Goal: Information Seeking & Learning: Learn about a topic

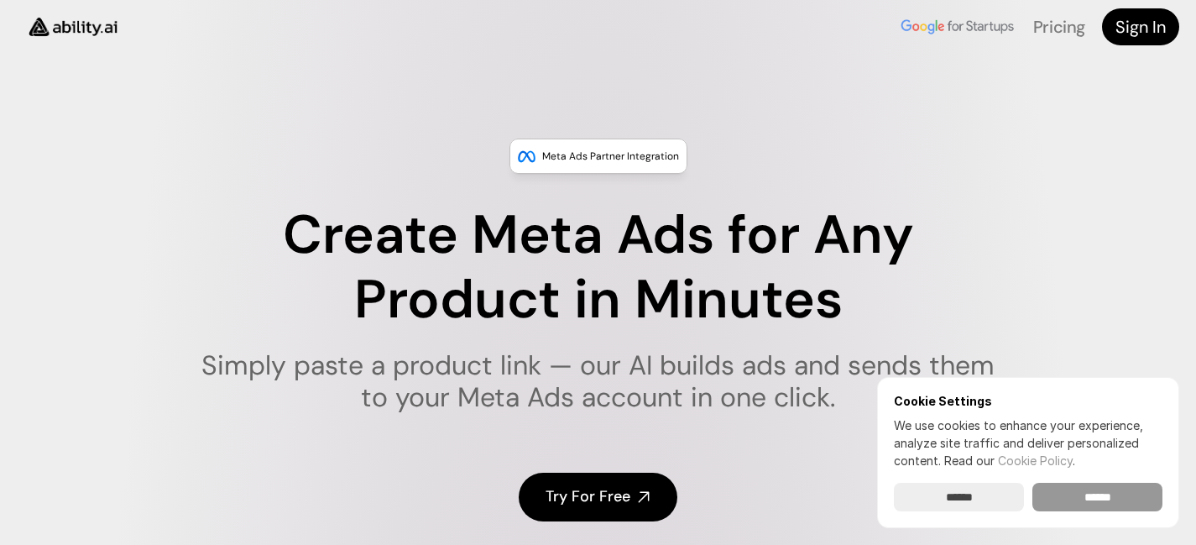
click at [1118, 491] on input "******" at bounding box center [1097, 497] width 130 height 29
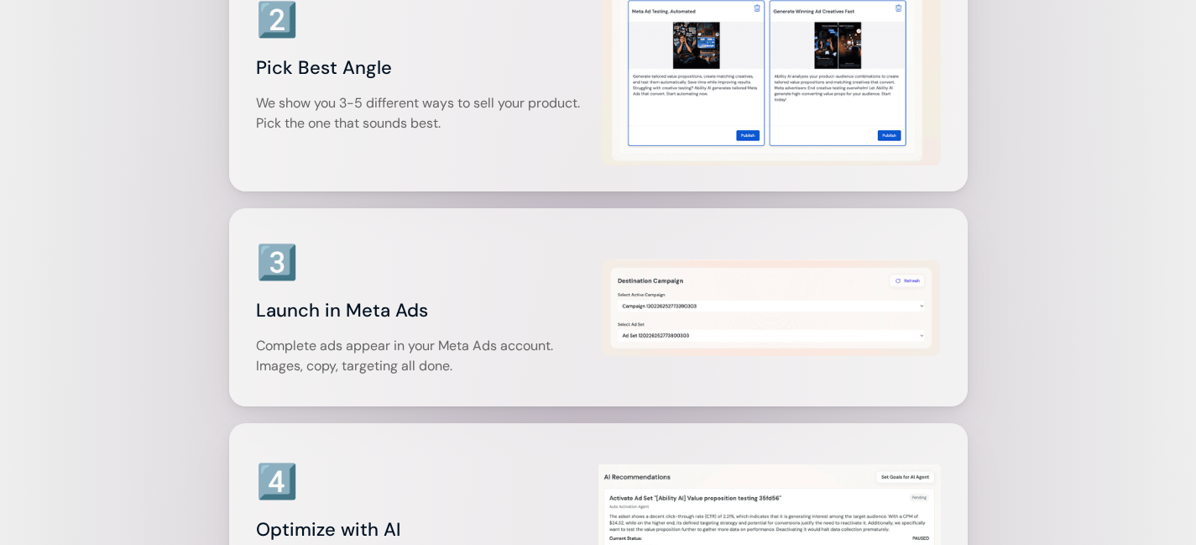
scroll to position [2671, 0]
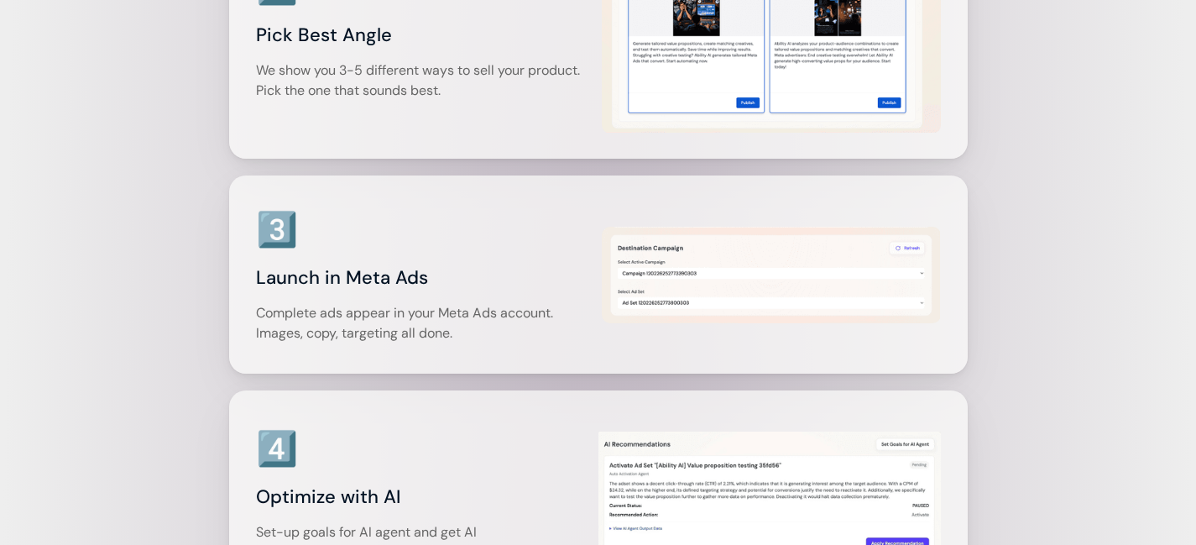
click at [677, 274] on img at bounding box center [771, 275] width 339 height 97
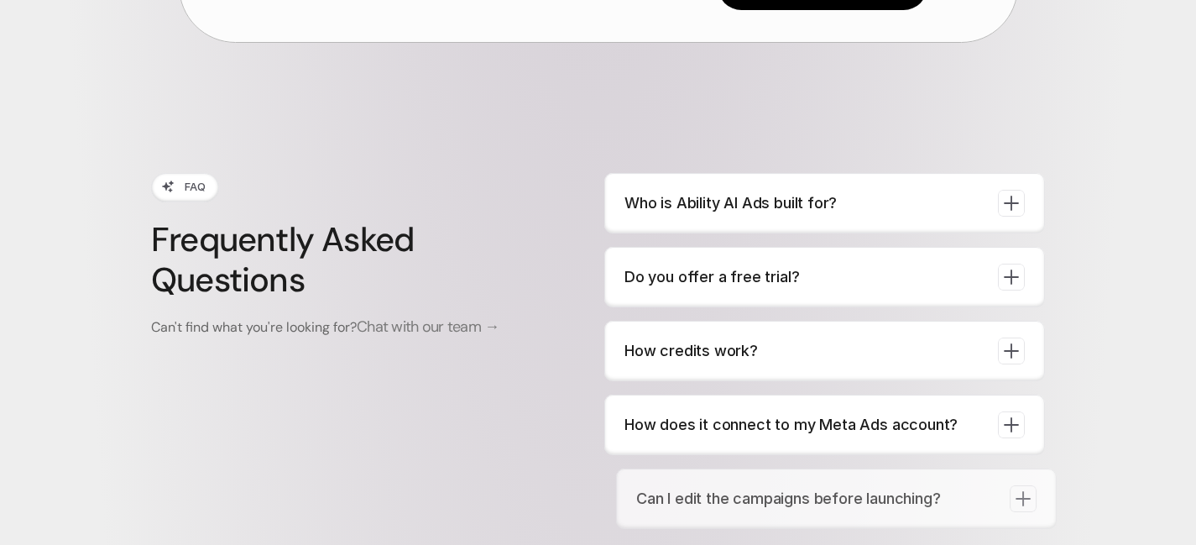
scroll to position [6227, 0]
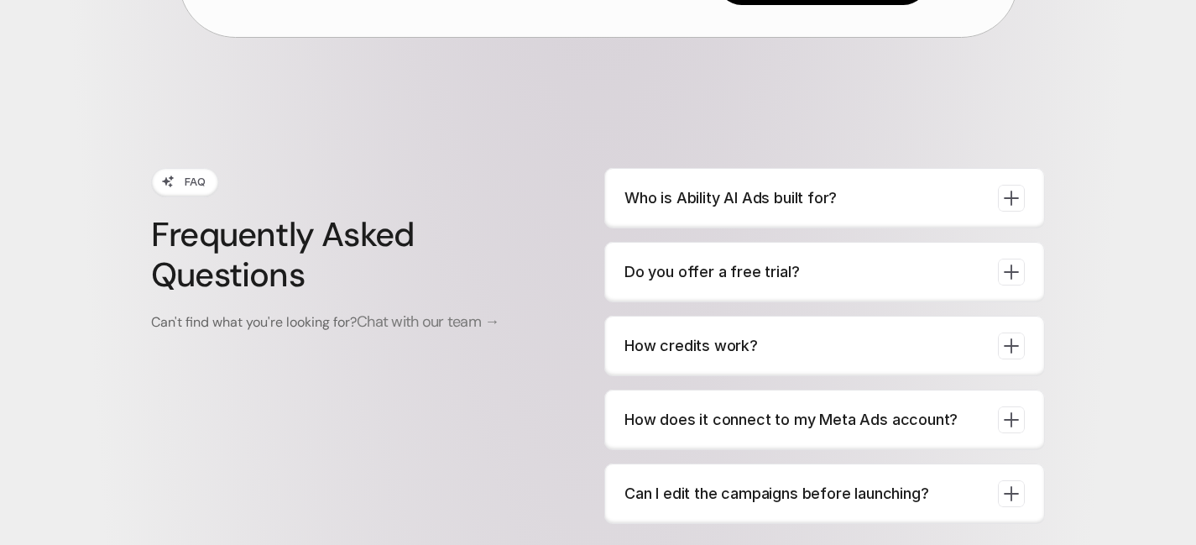
click at [755, 187] on p "Who is Ability AI Ads built for?" at bounding box center [804, 197] width 360 height 23
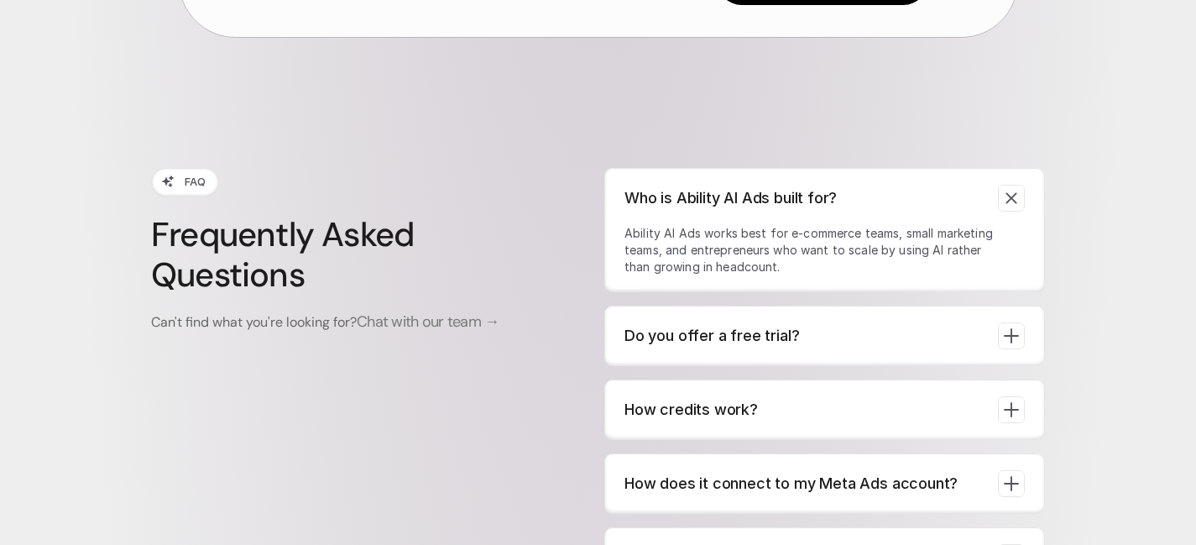
click at [757, 197] on p "Who is Ability AI Ads built for?" at bounding box center [804, 197] width 360 height 23
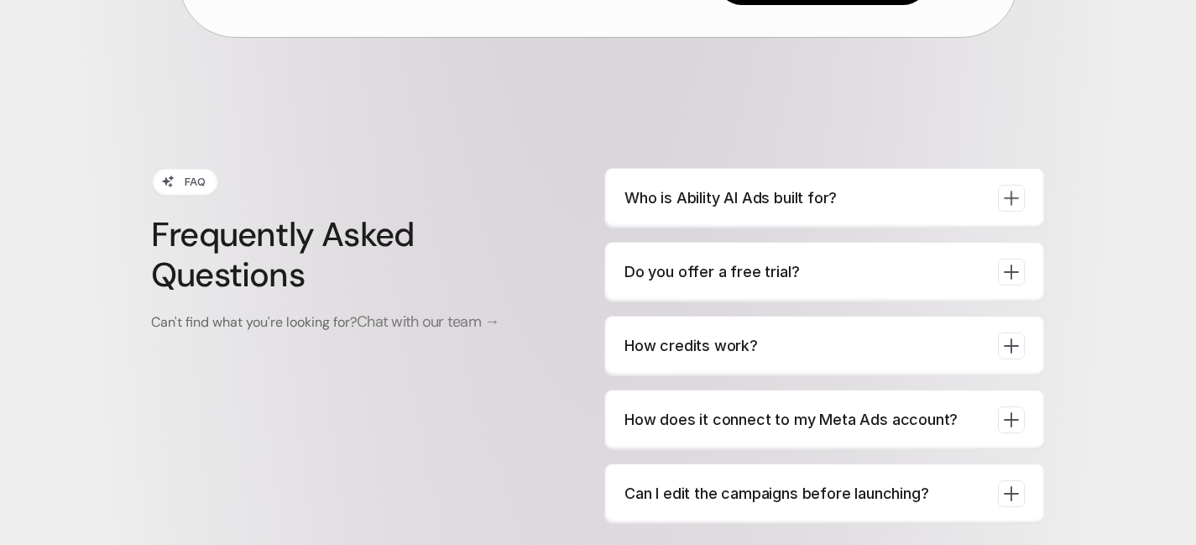
click at [755, 273] on p "Do you offer a free trial?" at bounding box center [804, 271] width 360 height 23
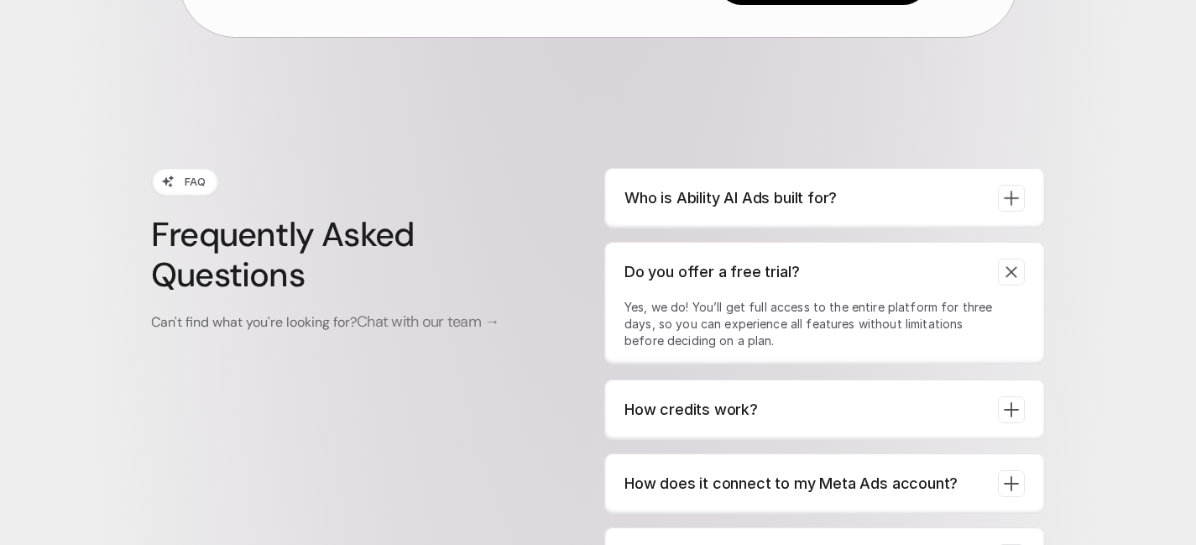
click at [771, 268] on p "Do you offer a free trial?" at bounding box center [804, 271] width 360 height 23
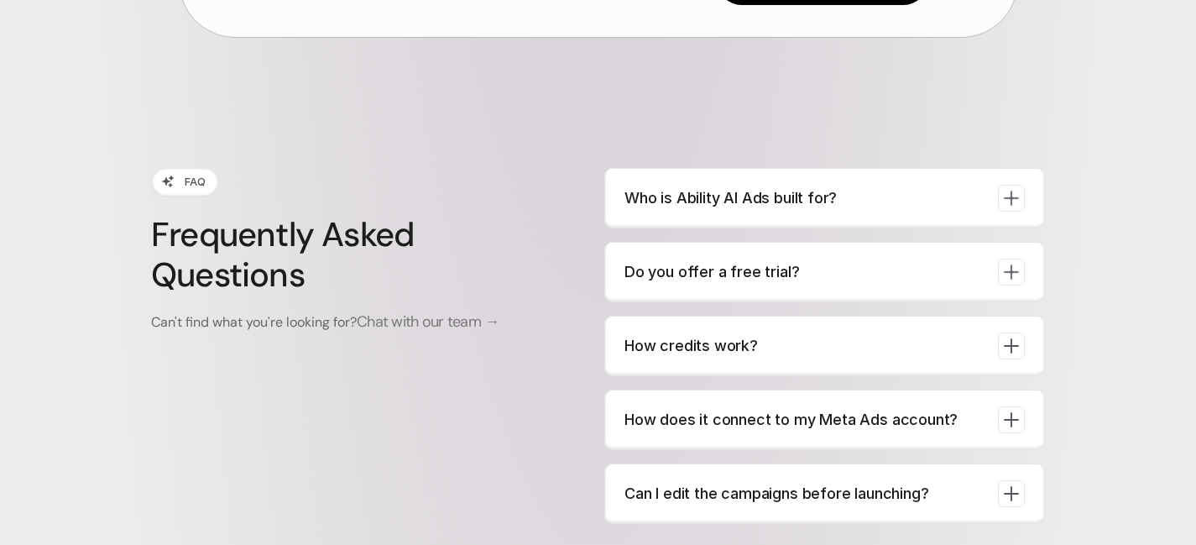
click at [739, 342] on p "How credits work?" at bounding box center [804, 345] width 360 height 23
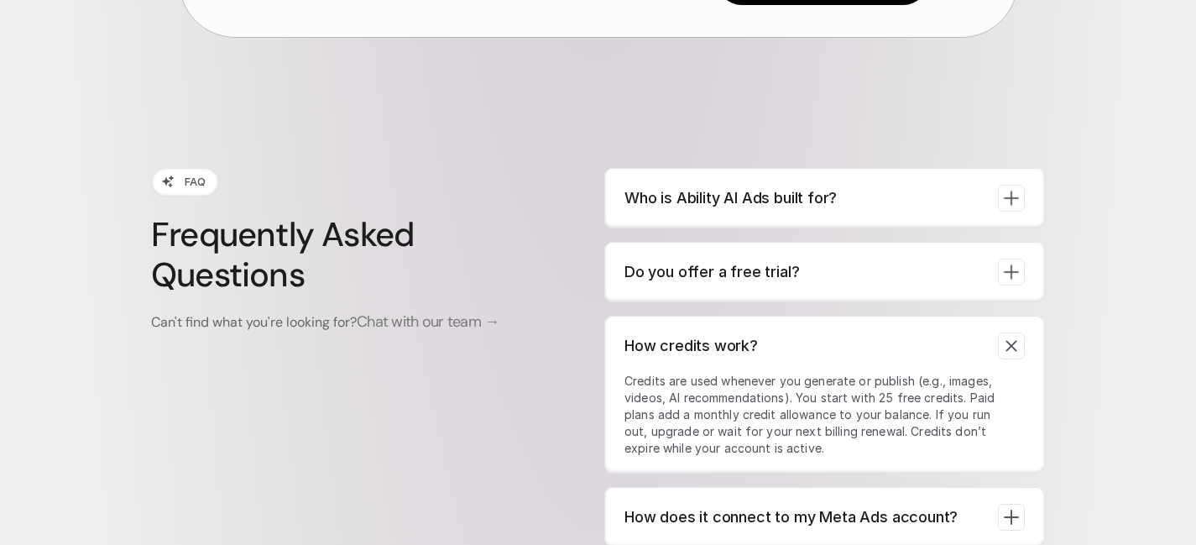
click at [767, 342] on p "How credits work?" at bounding box center [804, 345] width 360 height 23
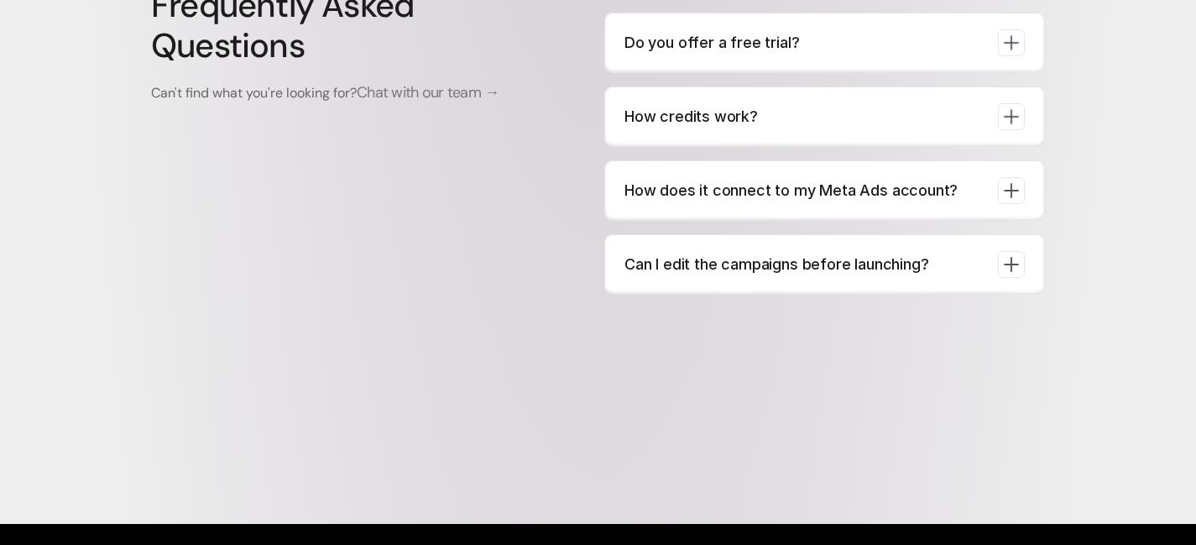
scroll to position [6530, 0]
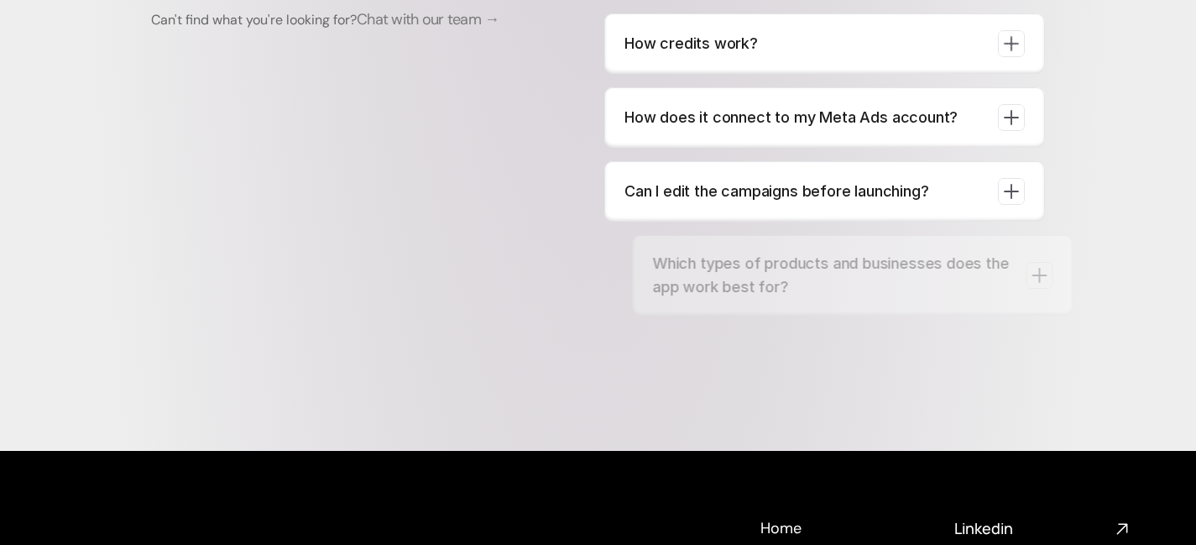
click at [793, 133] on div "How does it connect to my Meta Ads account?" at bounding box center [824, 117] width 441 height 60
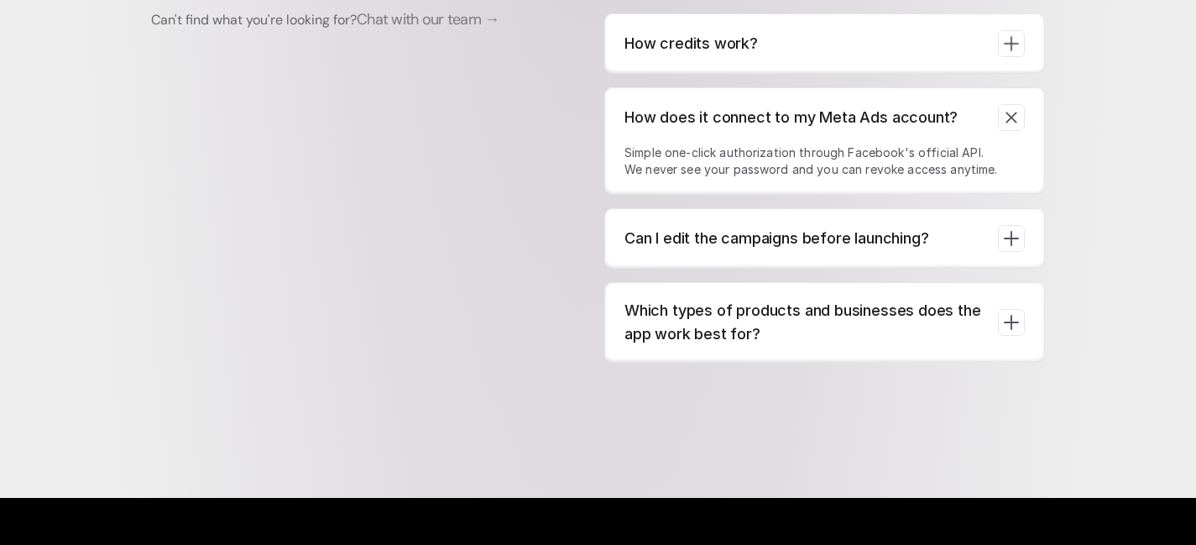
click at [788, 123] on p "How does it connect to my Meta Ads account?" at bounding box center [804, 117] width 360 height 23
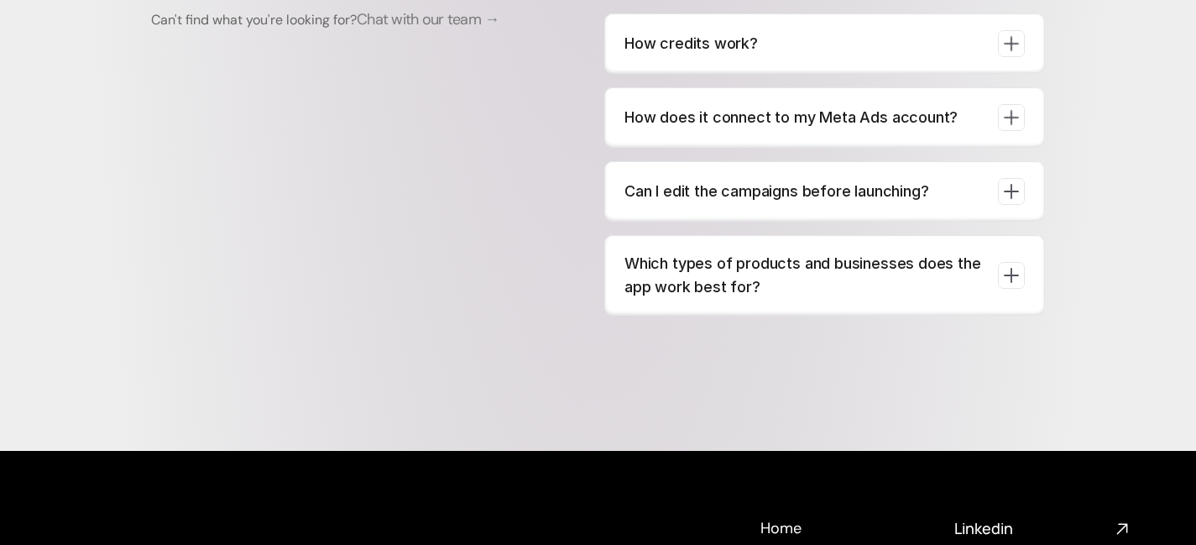
click at [498, 170] on div "FAQ Frequently Asked Questions Can't find what you're looking for? Chat with ou…" at bounding box center [598, 91] width 894 height 450
